Goal: Ask a question

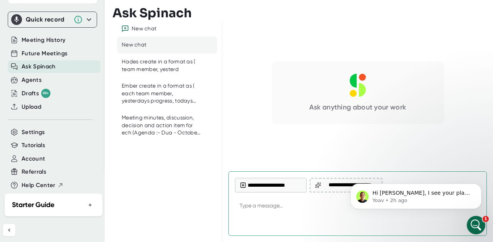
scroll to position [1, 0]
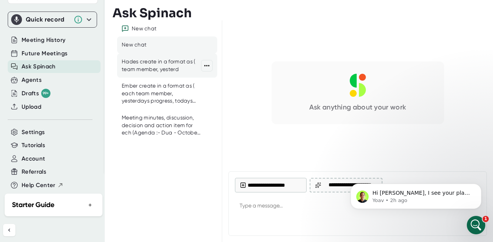
click at [147, 68] on div "Hades create in a format as ( team member, yesterd" at bounding box center [161, 65] width 79 height 15
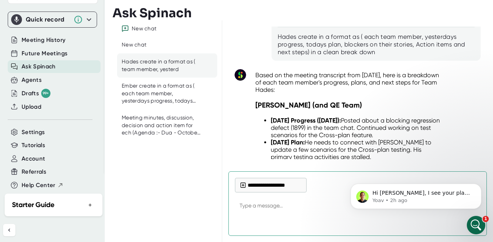
scroll to position [11562, 0]
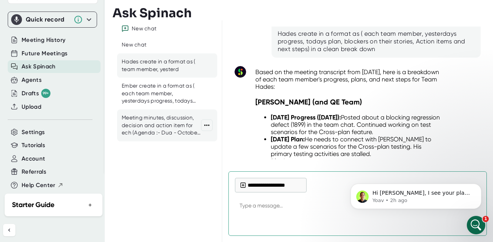
click at [179, 128] on div "Meeting minutes, discussion, decision and action item for ech (Agenda :- Dua - …" at bounding box center [161, 125] width 79 height 23
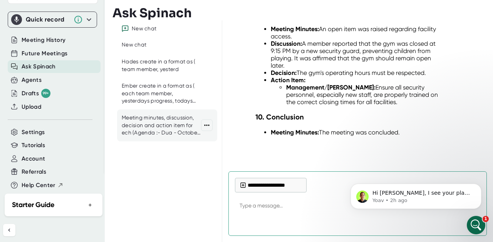
scroll to position [1243, 0]
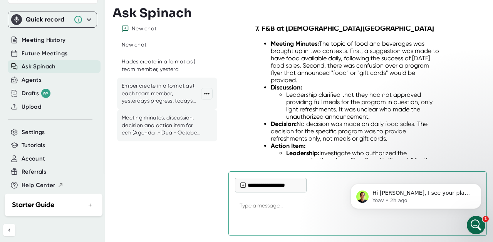
click at [164, 99] on div "Ember create in a format as ( each team member, yesterdays progress, todays pla…" at bounding box center [161, 93] width 79 height 23
click at [157, 71] on div "Hades create in a format as ( team member, yesterd" at bounding box center [161, 65] width 79 height 15
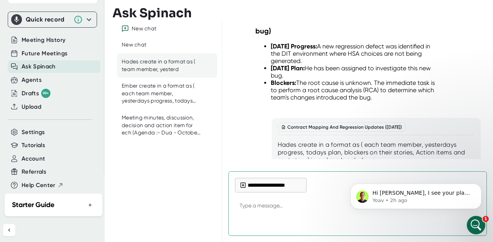
scroll to position [10217, 0]
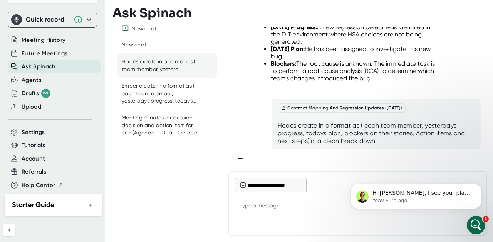
drag, startPoint x: 487, startPoint y: 128, endPoint x: 487, endPoint y: 151, distance: 22.7
click at [487, 153] on div "Sprint Planning And Status Updates ([DATE]) create in a format as ( team member…" at bounding box center [357, 92] width 271 height 145
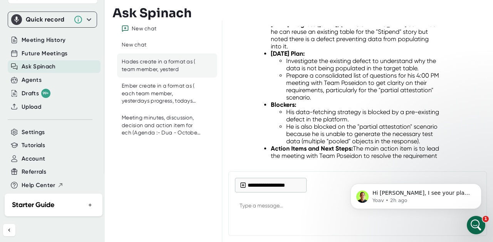
scroll to position [13115, 0]
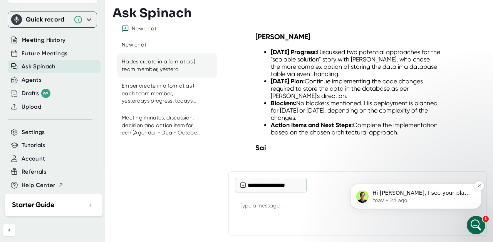
click at [436, 190] on span "Hi [PERSON_NAME], I see your plan was charged the annual amount and is billing …" at bounding box center [421, 212] width 99 height 44
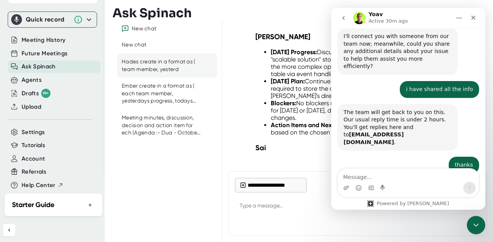
scroll to position [1529, 0]
click at [400, 177] on textarea "Message…" at bounding box center [408, 175] width 141 height 13
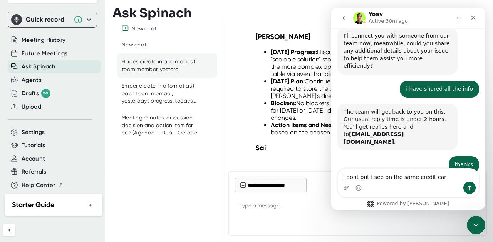
type textarea "i dont but i see on the same credit card"
